Goal: Transaction & Acquisition: Download file/media

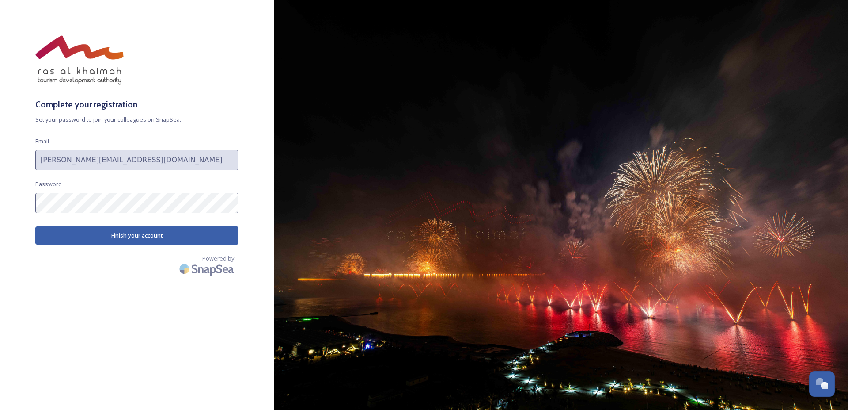
click at [170, 230] on button "Finish your account" at bounding box center [136, 235] width 203 height 18
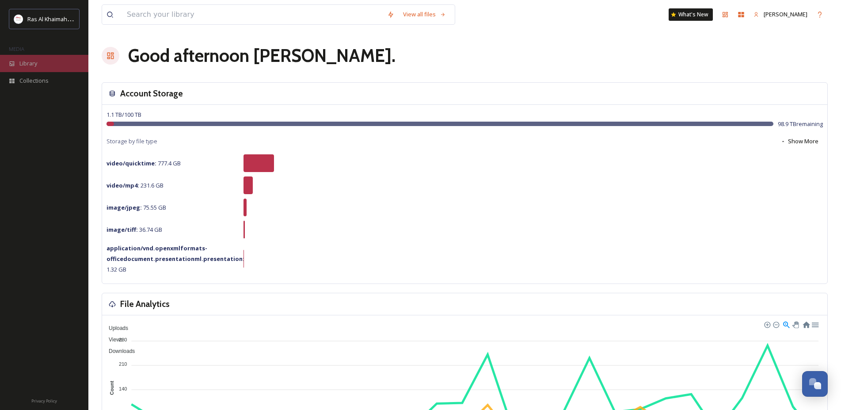
click at [30, 64] on span "Library" at bounding box center [28, 63] width 18 height 8
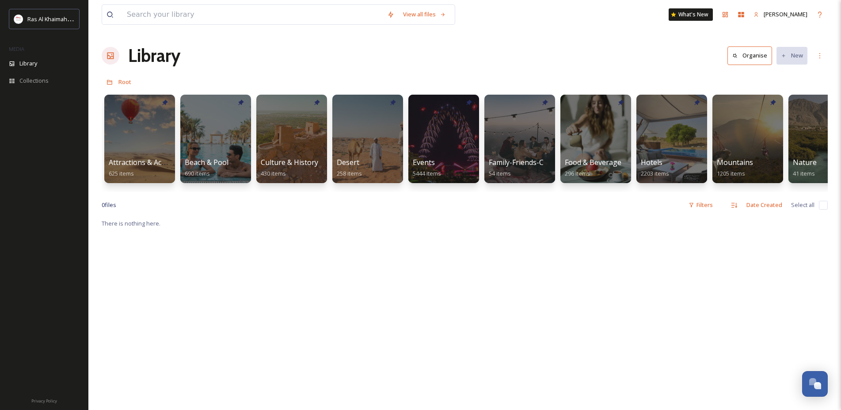
click at [535, 140] on div at bounding box center [519, 139] width 72 height 90
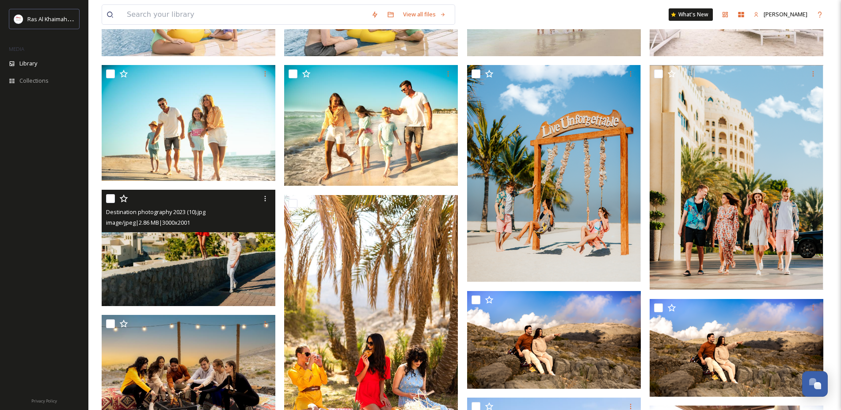
scroll to position [225, 0]
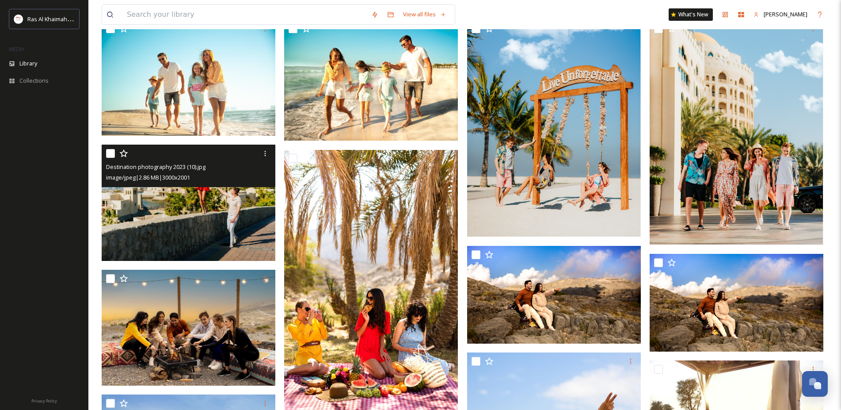
click at [201, 217] on img at bounding box center [189, 202] width 174 height 116
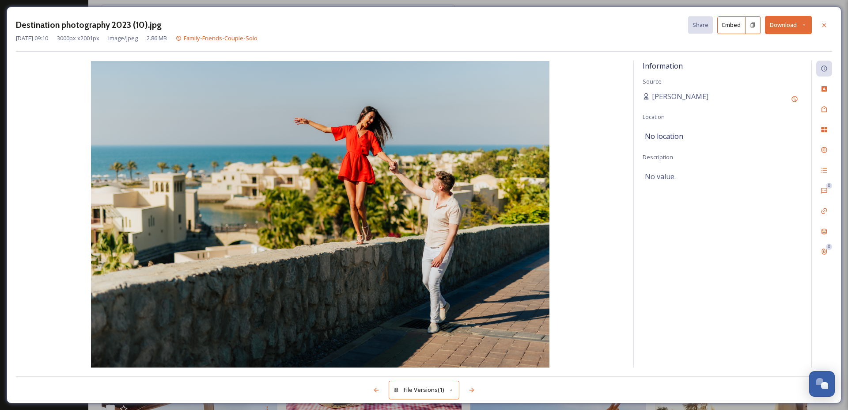
click at [793, 24] on button "Download" at bounding box center [788, 25] width 47 height 18
click at [784, 47] on span "Download Original (3000 x 2001)" at bounding box center [765, 45] width 83 height 8
click at [827, 26] on icon at bounding box center [824, 25] width 7 height 7
